Goal: Task Accomplishment & Management: Manage account settings

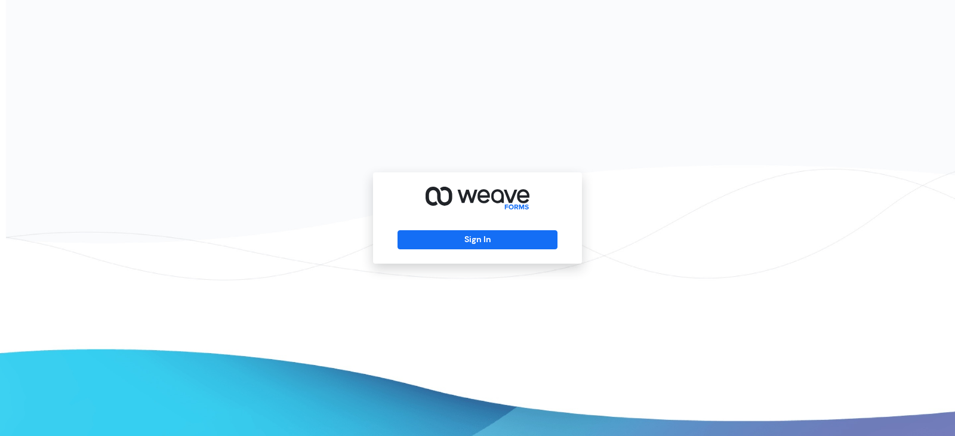
click at [468, 224] on div "Sign In" at bounding box center [477, 217] width 209 height 91
drag, startPoint x: 482, startPoint y: 234, endPoint x: 526, endPoint y: 369, distance: 142.5
click at [485, 238] on button "Sign In" at bounding box center [476, 239] width 159 height 19
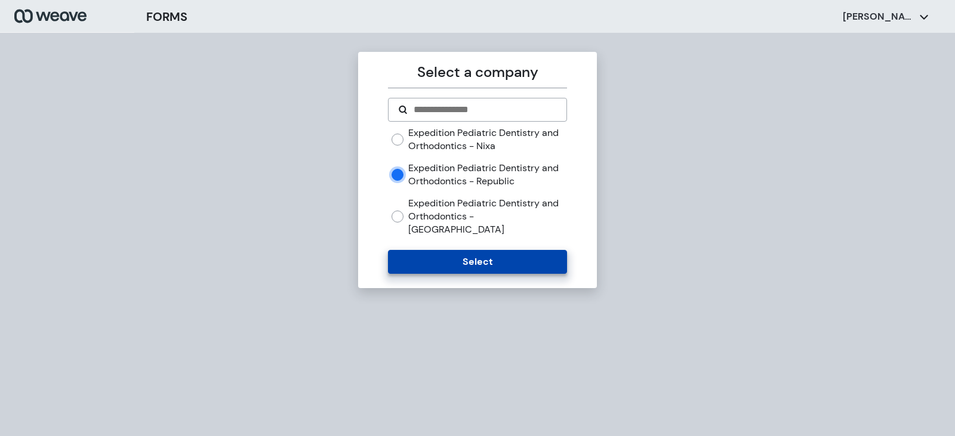
click at [519, 250] on button "Select" at bounding box center [477, 262] width 178 height 24
